Goal: Find specific page/section: Find specific page/section

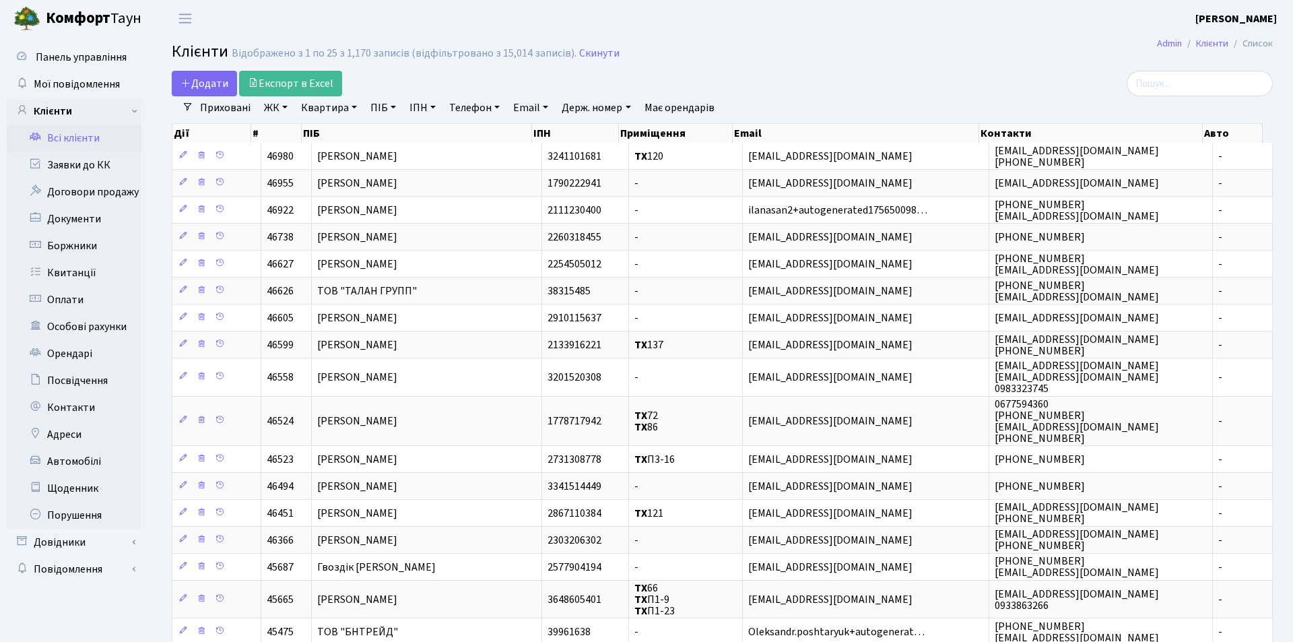
select select "25"
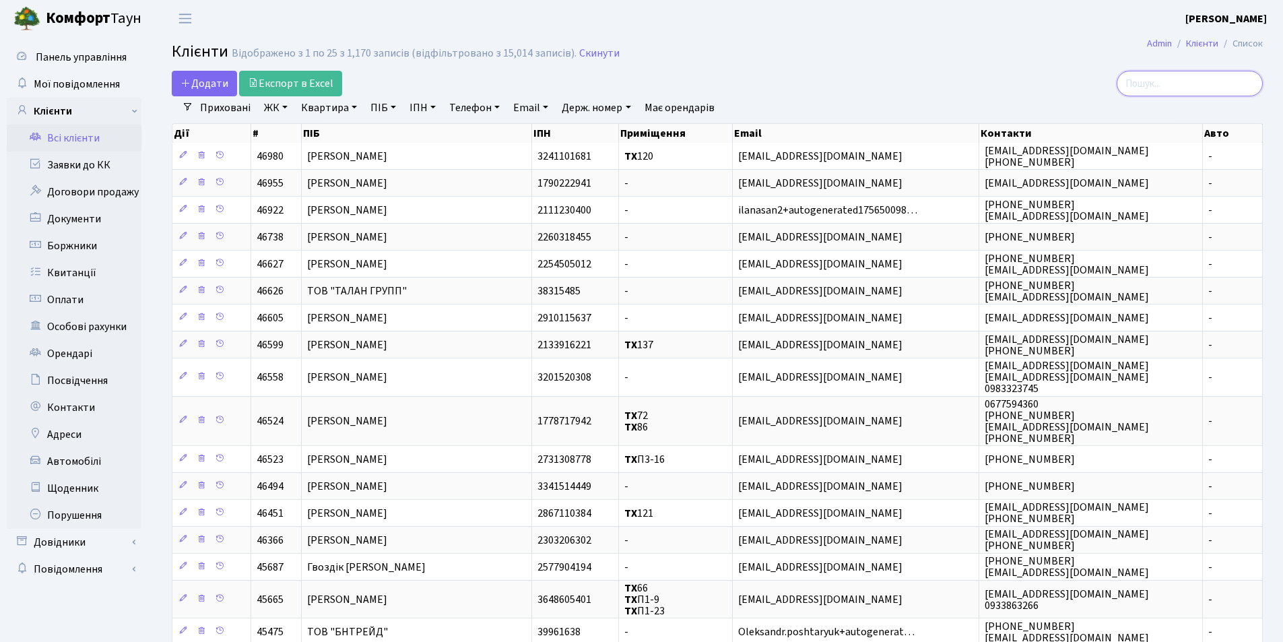
click at [1182, 88] on input "search" at bounding box center [1190, 84] width 146 height 26
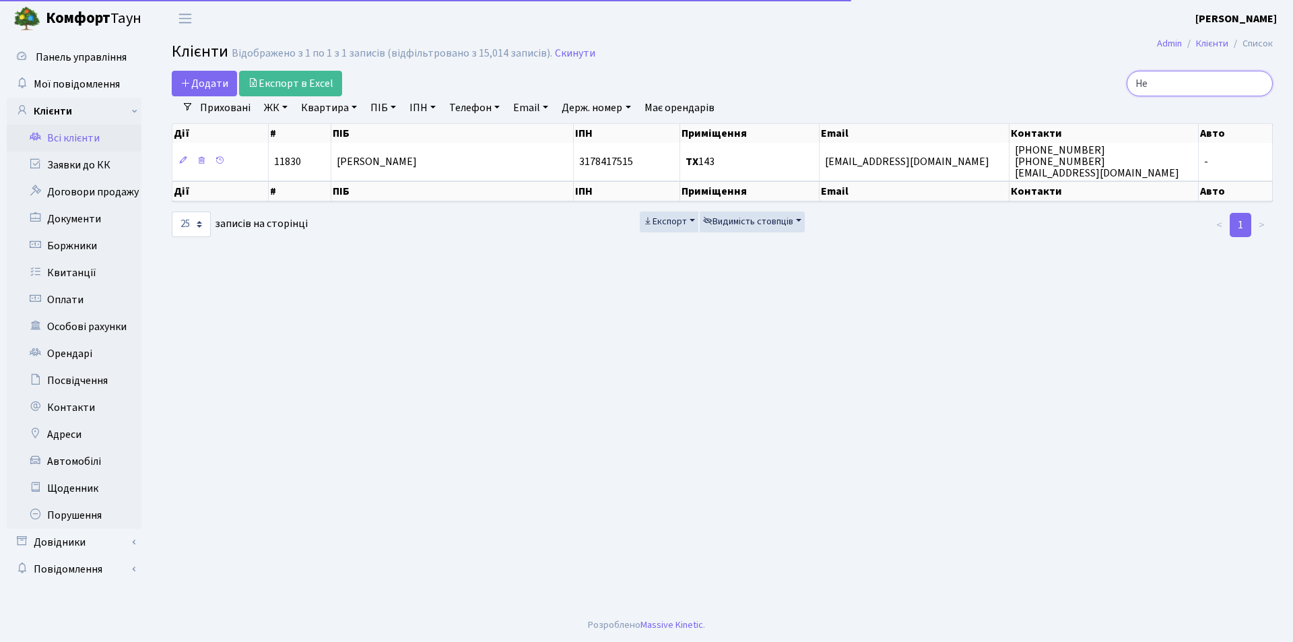
type input "H"
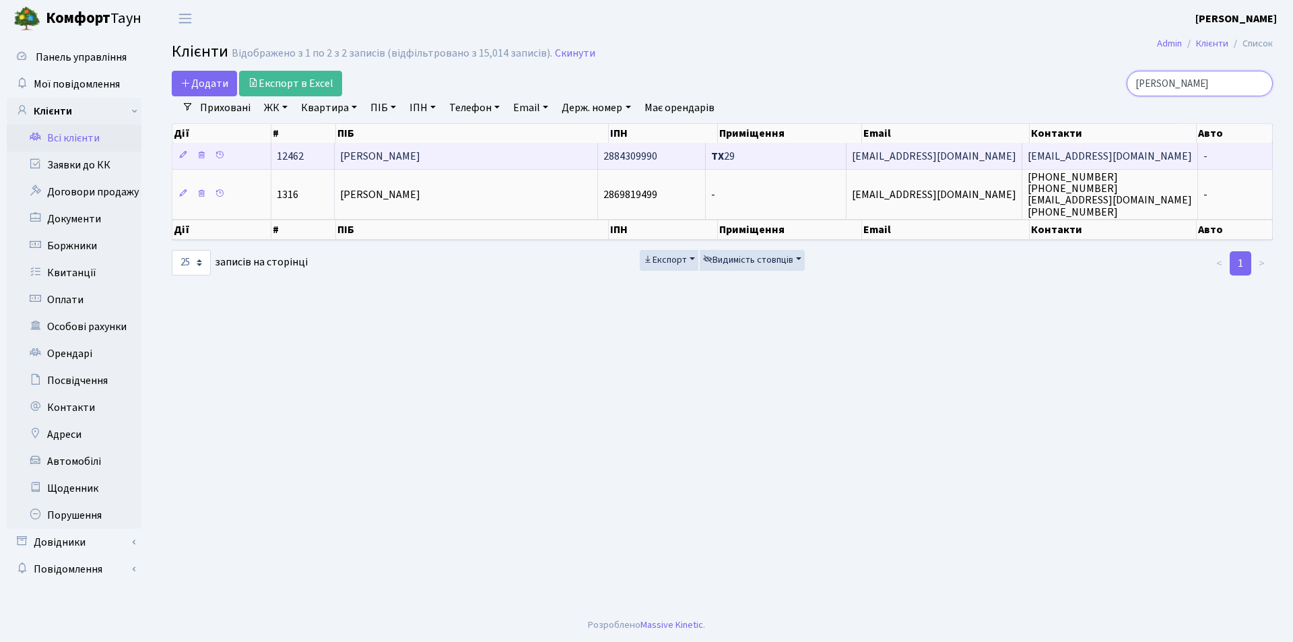
type input "[PERSON_NAME]"
click at [420, 155] on span "[PERSON_NAME]" at bounding box center [380, 156] width 80 height 15
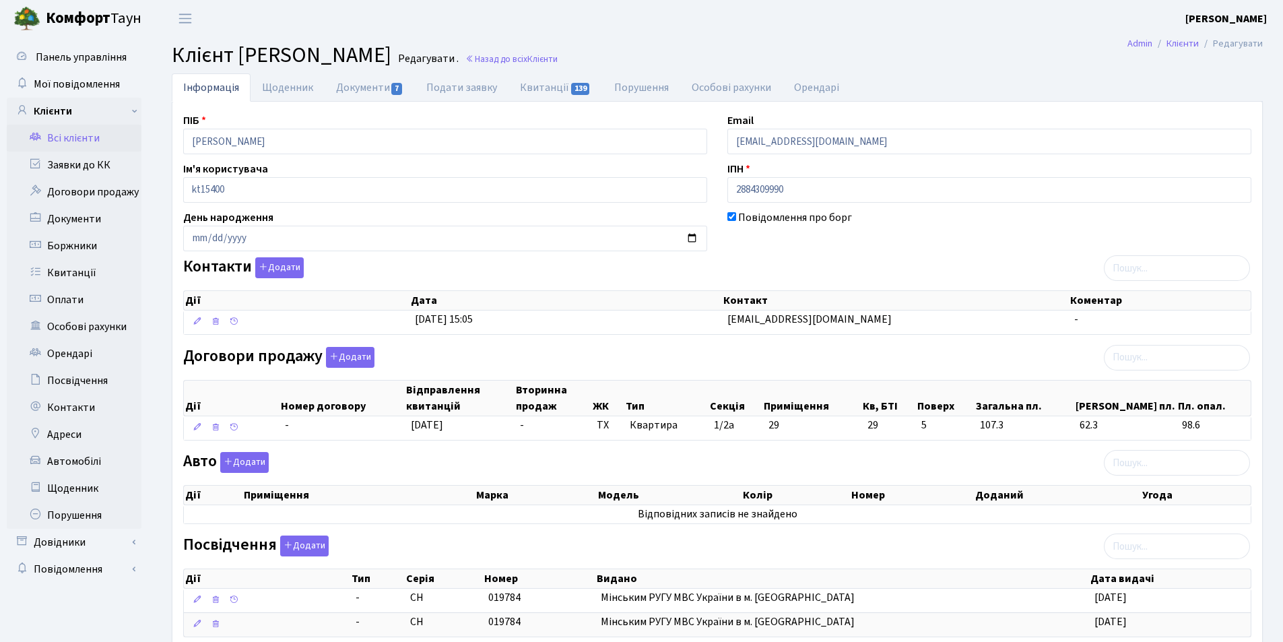
click at [60, 139] on link "Всі клієнти" at bounding box center [74, 138] width 135 height 27
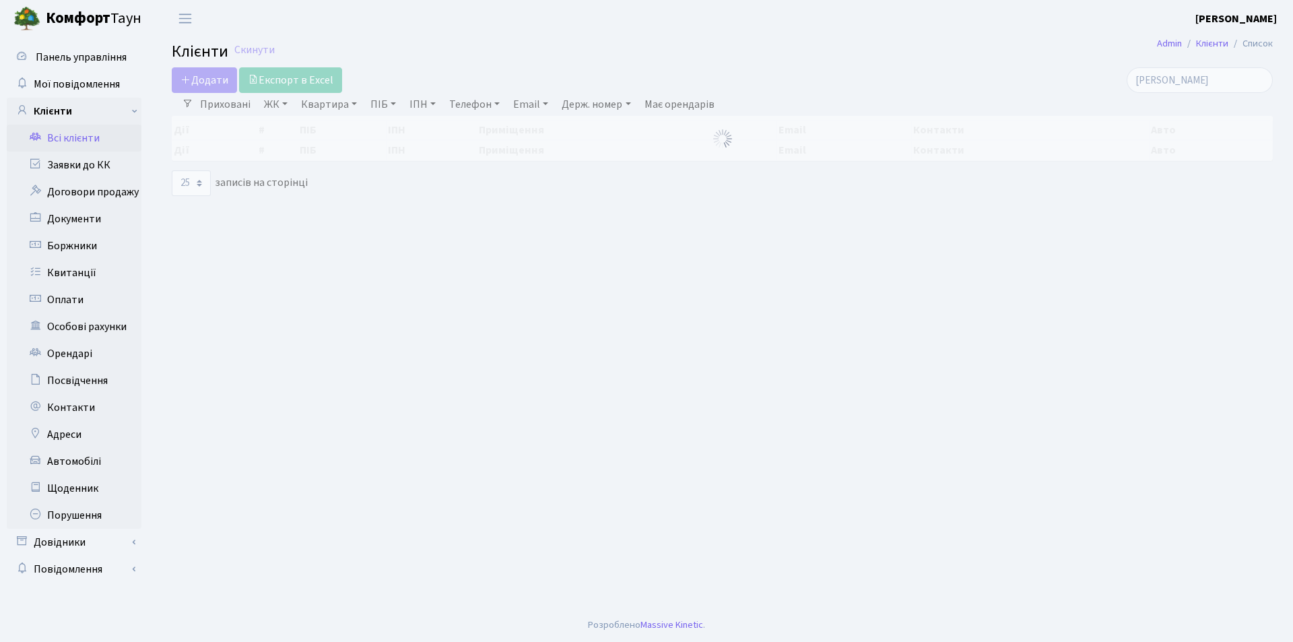
select select "25"
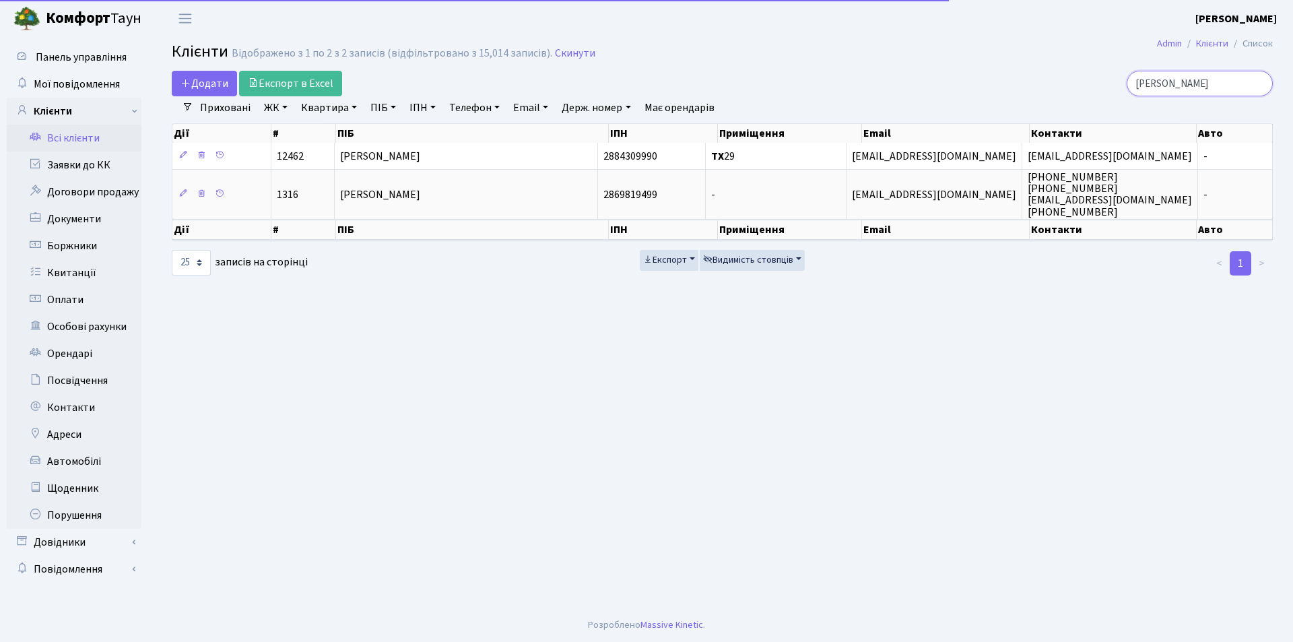
click at [1258, 83] on input "[PERSON_NAME]" at bounding box center [1200, 84] width 146 height 26
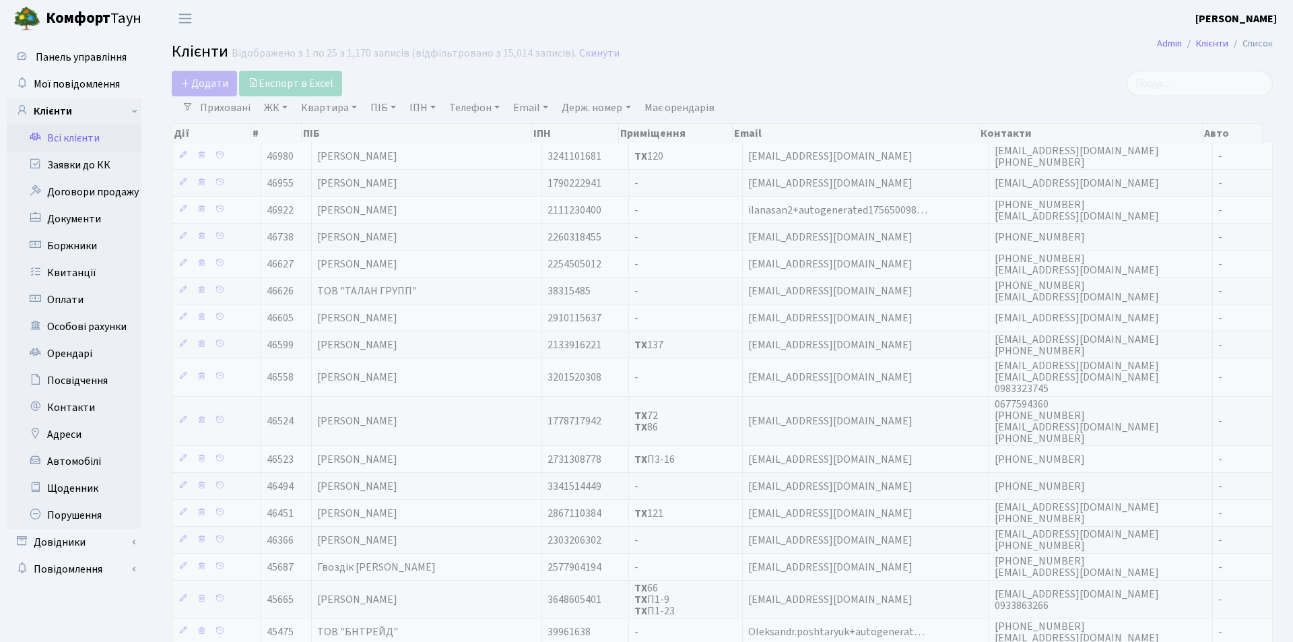
select select "25"
